Goal: Task Accomplishment & Management: Manage account settings

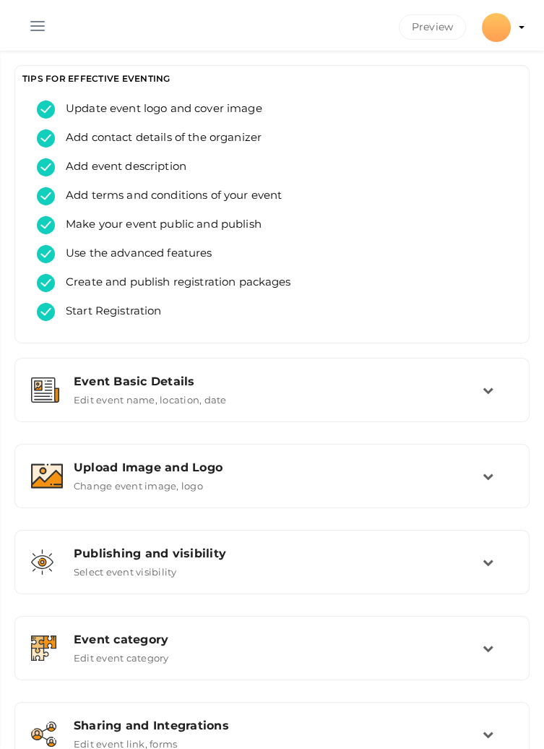
click at [28, 29] on button "button" at bounding box center [38, 23] width 38 height 38
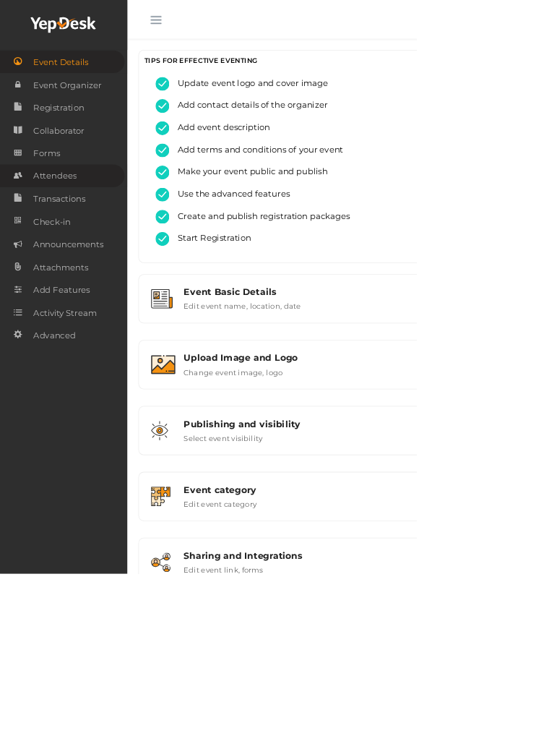
click at [90, 239] on span "Attendees" at bounding box center [71, 229] width 56 height 29
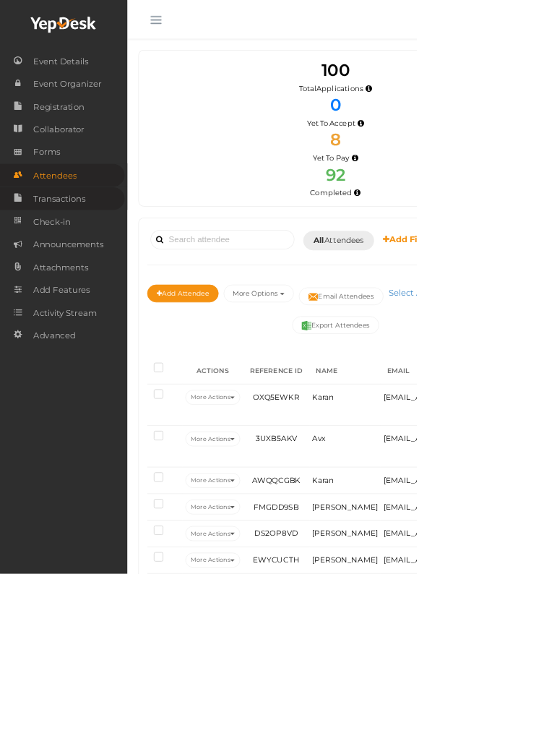
click at [75, 270] on span "Transactions" at bounding box center [77, 259] width 69 height 29
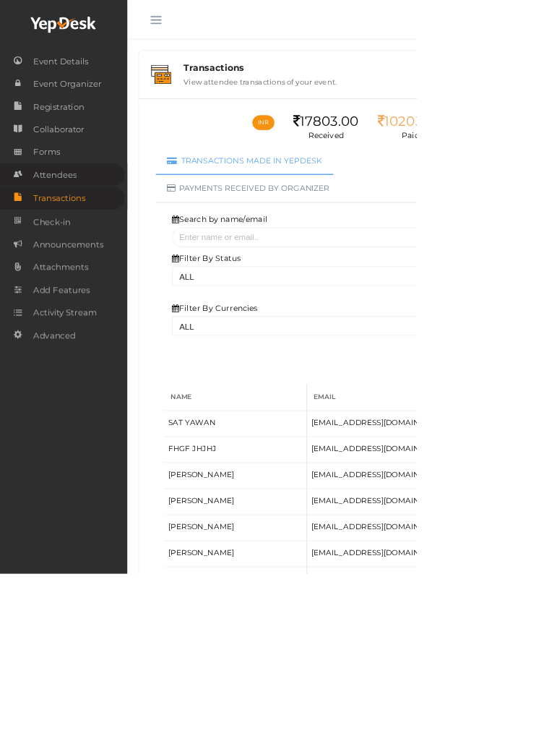
click at [83, 217] on span "Attendees" at bounding box center [71, 228] width 56 height 29
